Goal: Task Accomplishment & Management: Complete application form

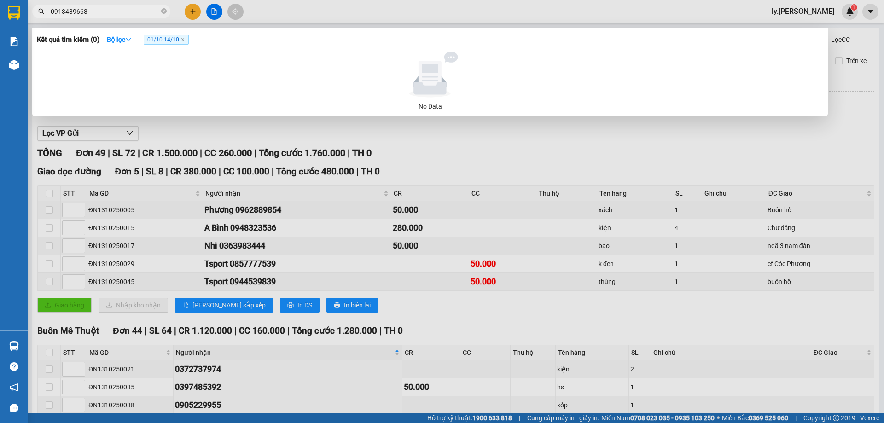
click at [356, 251] on div at bounding box center [442, 211] width 884 height 423
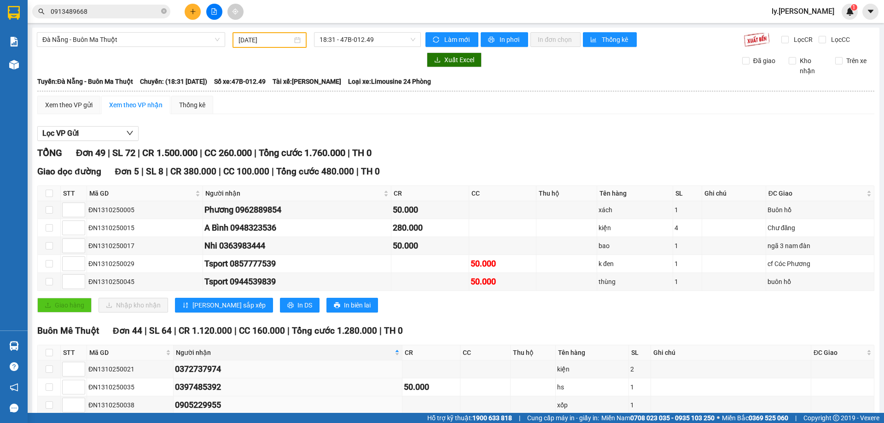
click at [127, 10] on input "0913489668" at bounding box center [105, 11] width 109 height 10
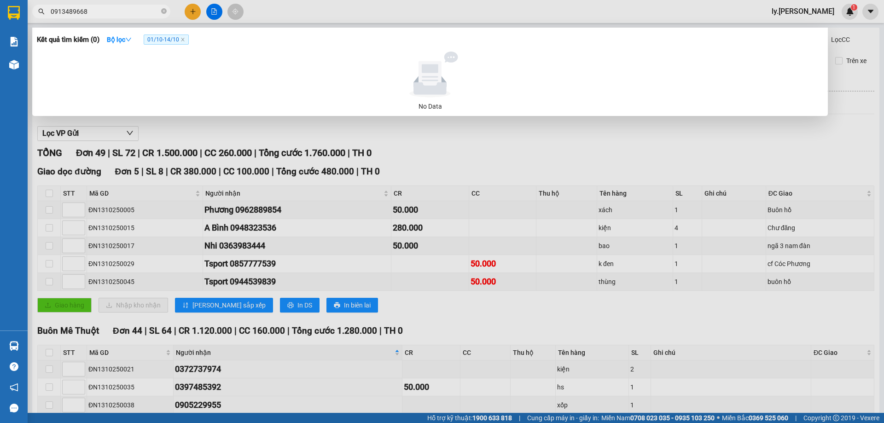
click at [127, 10] on input "0913489668" at bounding box center [105, 11] width 109 height 10
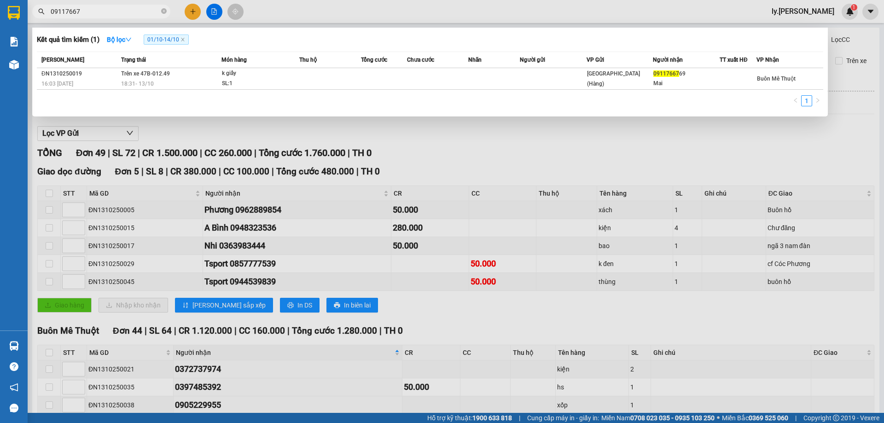
click at [188, 38] on span "01/10 - 14/10" at bounding box center [166, 40] width 45 height 10
click at [184, 39] on icon "close" at bounding box center [183, 39] width 5 height 5
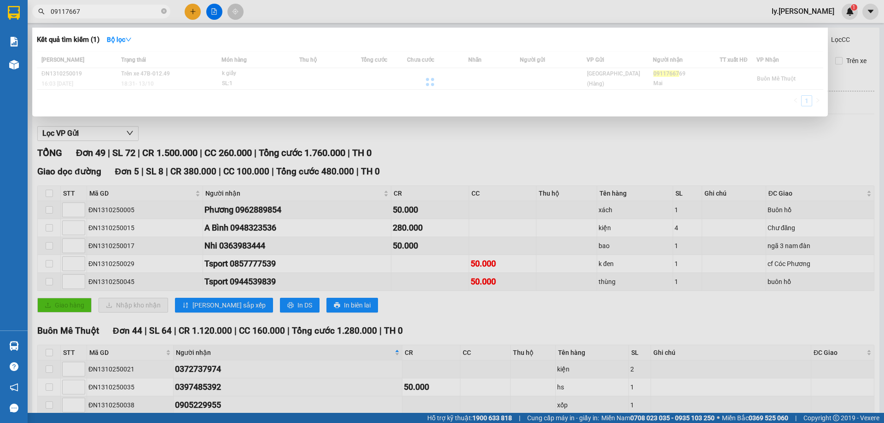
click at [102, 12] on input "09117667" at bounding box center [105, 11] width 109 height 10
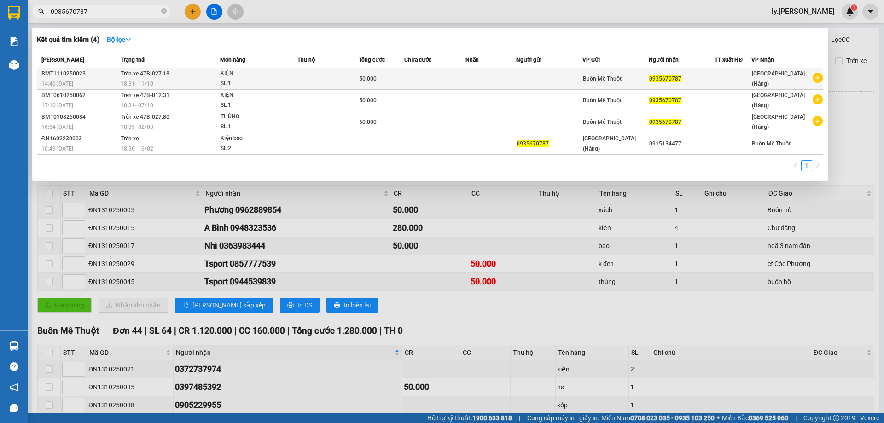
type input "0935670787"
click at [162, 78] on td "Trên xe 47B-027.18 18:31 [DATE]" at bounding box center [169, 79] width 102 height 22
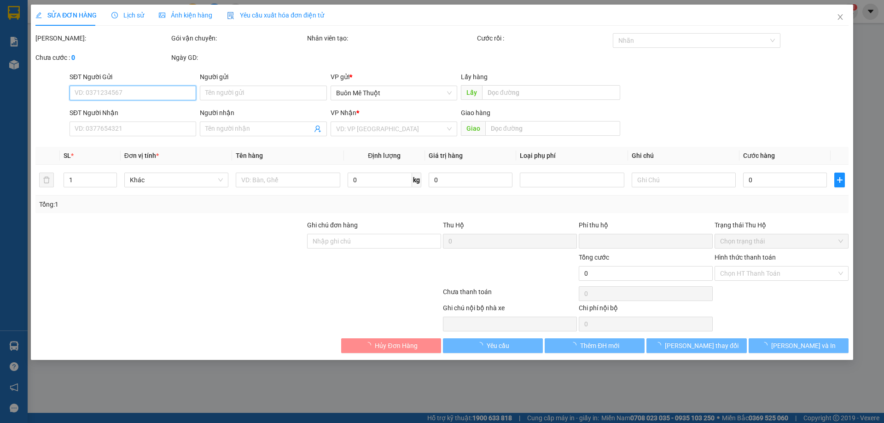
type input "0935670787"
type input "0"
type input "50.000"
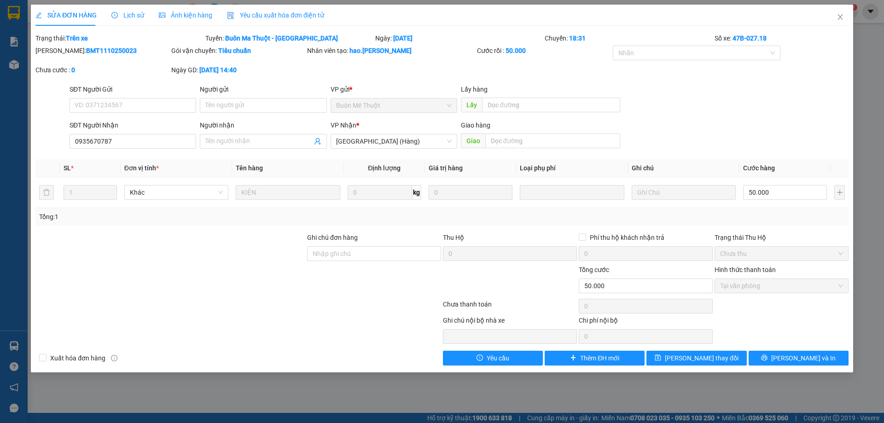
click at [191, 13] on span "Ảnh kiện hàng" at bounding box center [185, 15] width 53 height 7
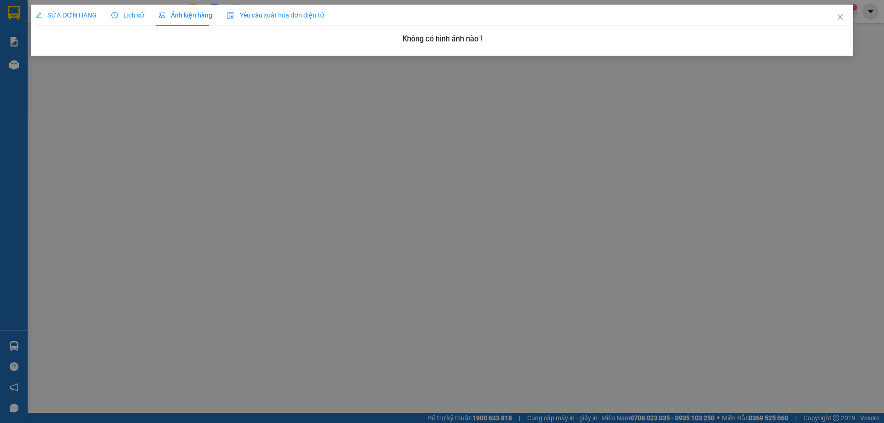
click at [77, 12] on span "SỬA ĐƠN HÀNG" at bounding box center [65, 15] width 61 height 7
